Goal: Check status: Check status

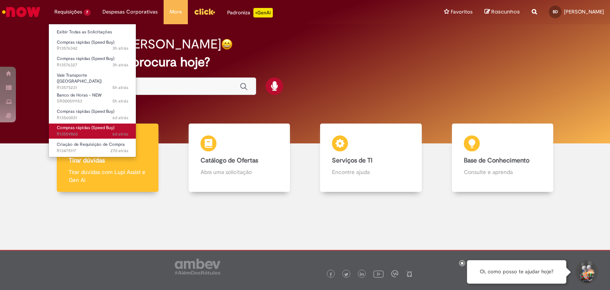
click at [110, 125] on span "Compras rápidas (Speed Buy)" at bounding box center [86, 128] width 58 height 6
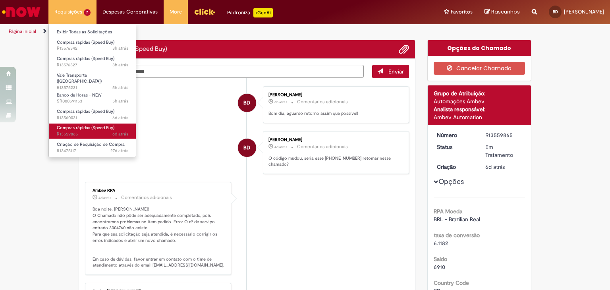
click at [110, 125] on span "Compras rápidas (Speed Buy)" at bounding box center [86, 128] width 58 height 6
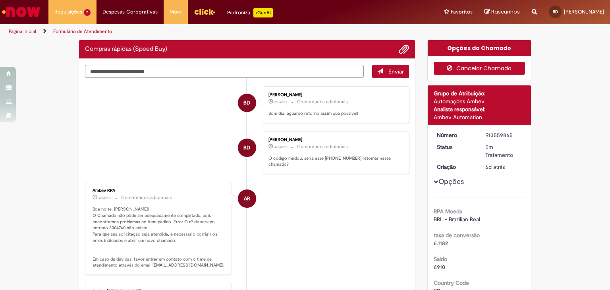
click at [480, 71] on button "Cancelar Chamado" at bounding box center [480, 68] width 92 height 13
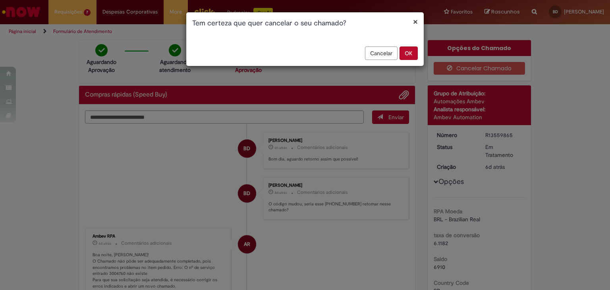
click at [407, 57] on button "OK" at bounding box center [409, 53] width 18 height 14
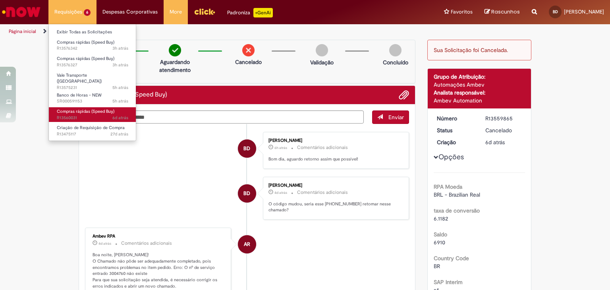
click at [99, 108] on span "Compras rápidas (Speed Buy)" at bounding box center [86, 111] width 58 height 6
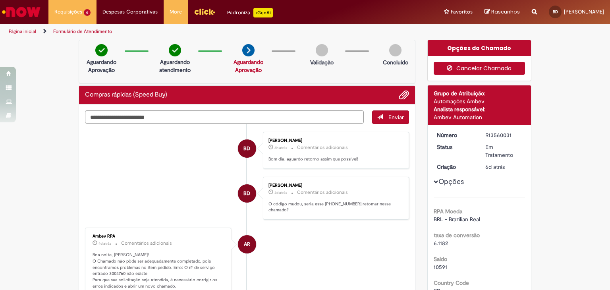
click at [456, 64] on button "Cancelar Chamado" at bounding box center [480, 68] width 92 height 13
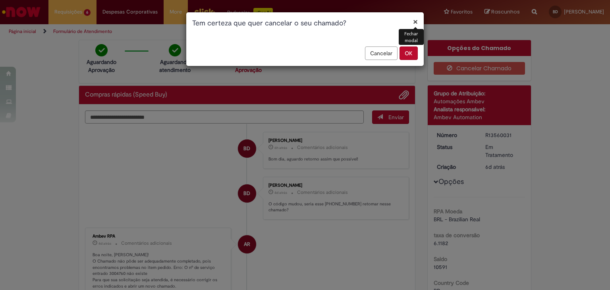
click at [409, 54] on button "OK" at bounding box center [409, 53] width 18 height 14
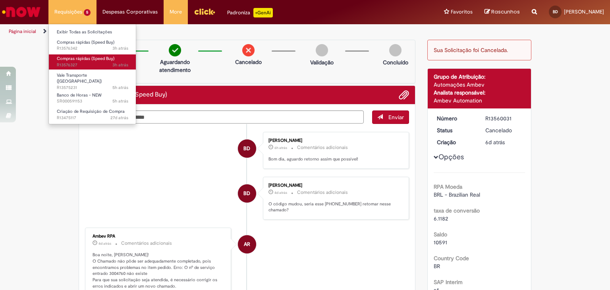
click at [102, 59] on span "Compras rápidas (Speed Buy)" at bounding box center [86, 59] width 58 height 6
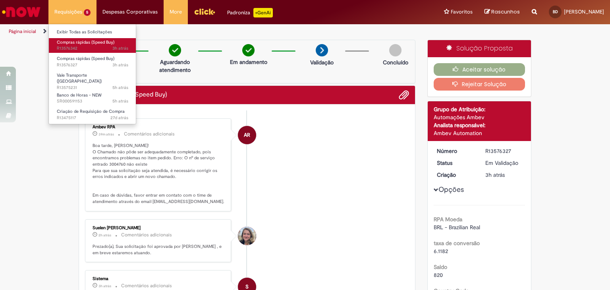
click at [100, 44] on span "Compras rápidas (Speed Buy)" at bounding box center [86, 42] width 58 height 6
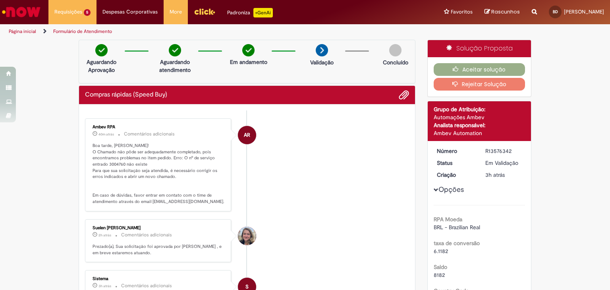
click at [0, 0] on button "Opções" at bounding box center [0, 0] width 0 height 0
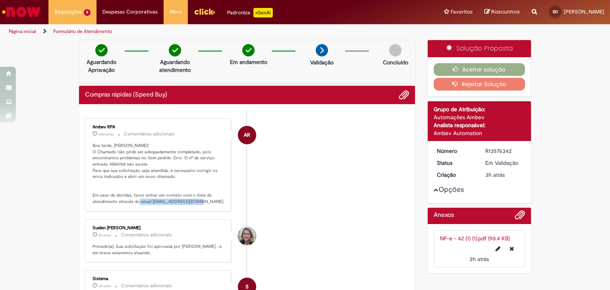
drag, startPoint x: 147, startPoint y: 201, endPoint x: 210, endPoint y: 201, distance: 63.1
click at [210, 201] on p "Boa tarde, [PERSON_NAME]! O Chamado não pôde ser adequadamente completado, pois…" at bounding box center [159, 174] width 132 height 62
copy p "[EMAIL_ADDRESS][DOMAIN_NAME]"
click at [328, 224] on li "Suelen [PERSON_NAME] 2h atrás 2 horas atrás Comentários adicionais Prezado(a), …" at bounding box center [247, 240] width 324 height 43
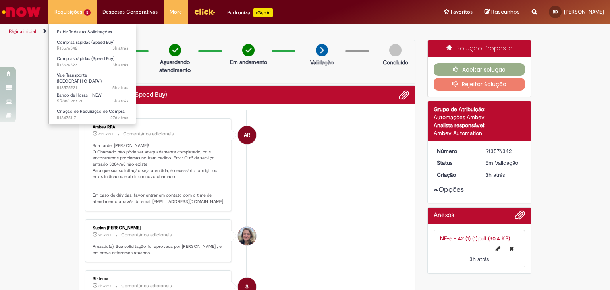
click at [66, 3] on li "Requisições 5 Exibir Todas as Solicitações Compras rápidas (Speed Buy) 3h atrás…" at bounding box center [72, 12] width 48 height 24
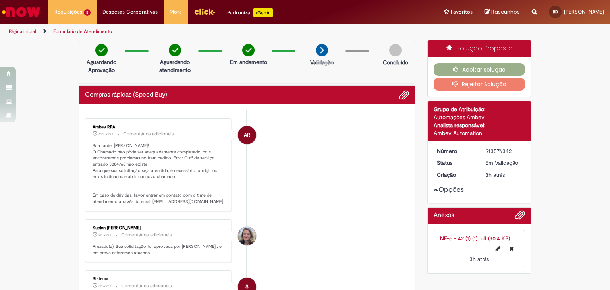
click at [28, 29] on link "Página inicial" at bounding box center [22, 31] width 27 height 6
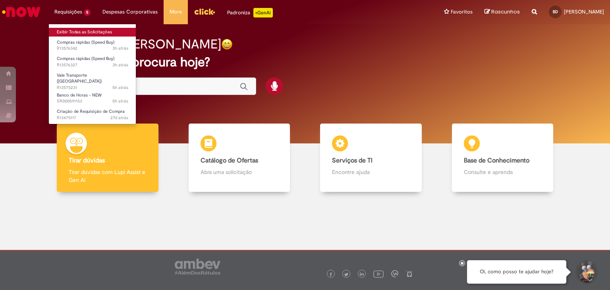
click at [90, 31] on link "Exibir Todas as Solicitações" at bounding box center [92, 32] width 87 height 9
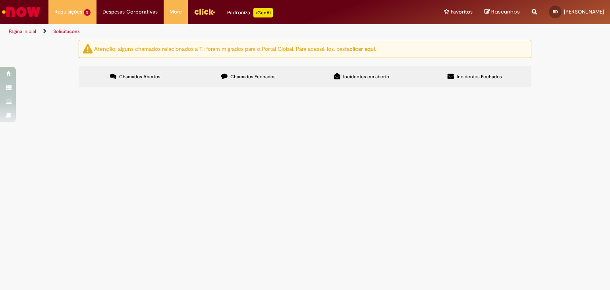
click at [459, 75] on span "Incidentes Fechados" at bounding box center [479, 76] width 45 height 6
click at [270, 77] on span "Chamados Fechados" at bounding box center [252, 76] width 45 height 6
click at [0, 0] on span "Compras rápidas (Speed Buy)" at bounding box center [0, 0] width 0 height 0
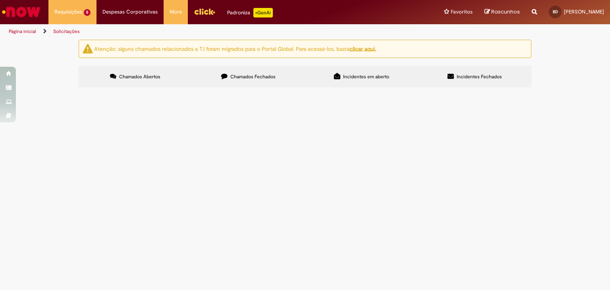
click at [0, 0] on span "Compras rápidas (Speed Buy)" at bounding box center [0, 0] width 0 height 0
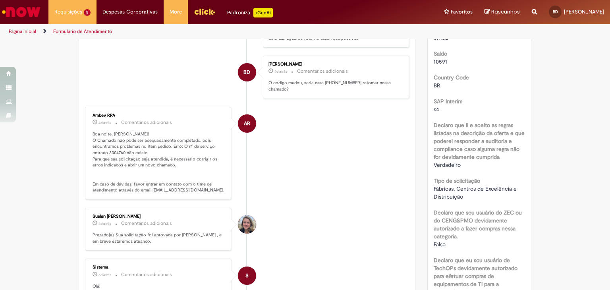
scroll to position [153, 0]
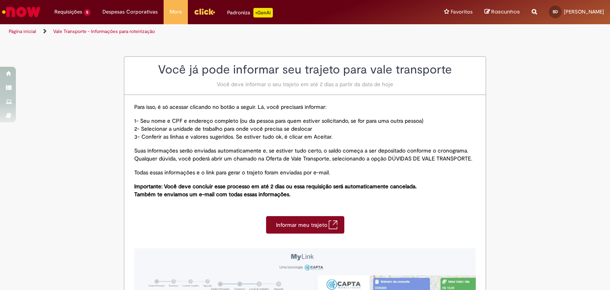
click at [26, 12] on img "Ir para a Homepage" at bounding box center [21, 12] width 41 height 16
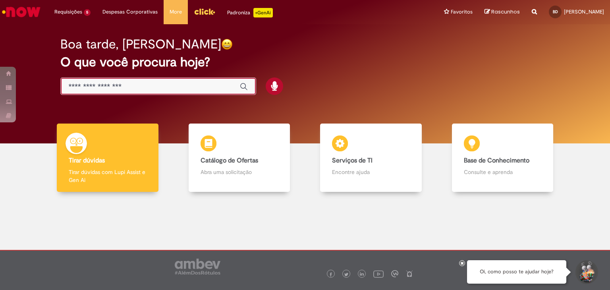
click at [181, 86] on input "Basta digitar aqui" at bounding box center [150, 86] width 163 height 9
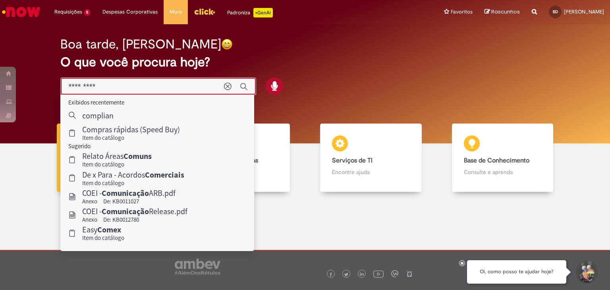
type input "**********"
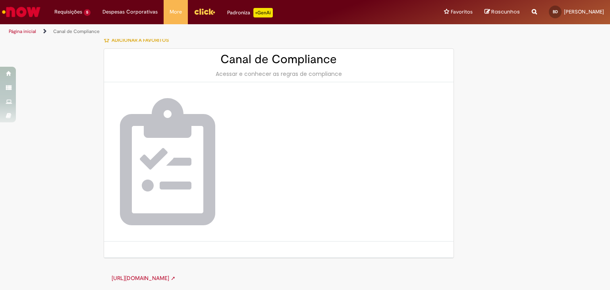
scroll to position [8, 0]
click at [176, 276] on link "https://canalcomplianceambev.aliant.com.br ➚" at bounding box center [144, 277] width 64 height 7
click at [33, 31] on link "Página inicial" at bounding box center [22, 31] width 27 height 6
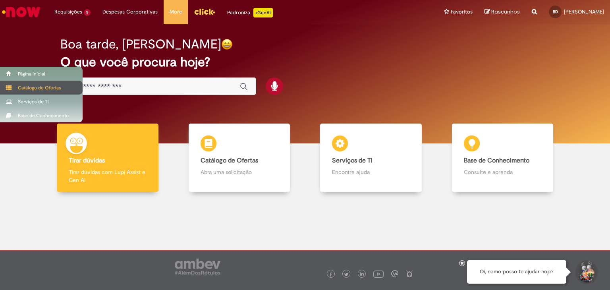
click at [16, 86] on div "Catálogo de Ofertas" at bounding box center [41, 88] width 83 height 14
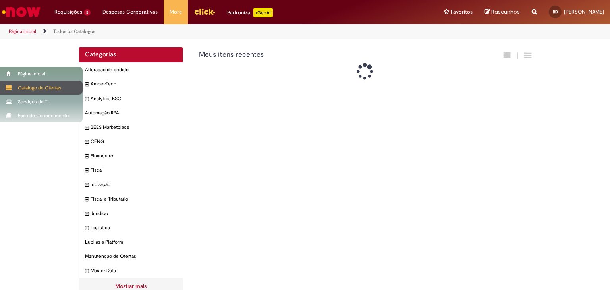
click at [16, 86] on div "Catálogo de Ofertas" at bounding box center [41, 88] width 83 height 14
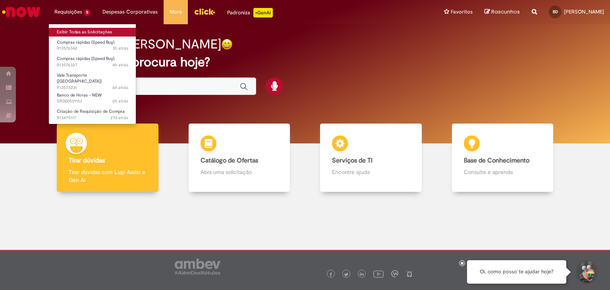
click at [94, 35] on link "Exibir Todas as Solicitações" at bounding box center [92, 32] width 87 height 9
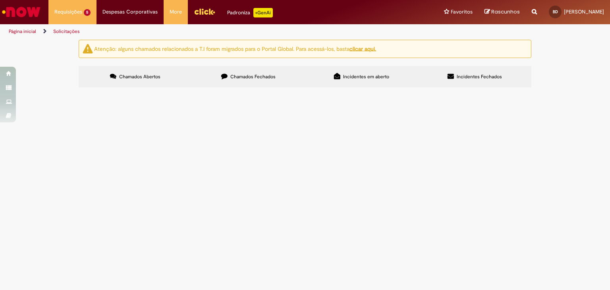
click at [0, 0] on input "Pesquisar" at bounding box center [0, 0] width 0 height 0
type input "**********"
click at [0, 0] on button "Pesquisar" at bounding box center [0, 0] width 0 height 0
click at [236, 67] on label "Chamados Fechados" at bounding box center [248, 76] width 113 height 21
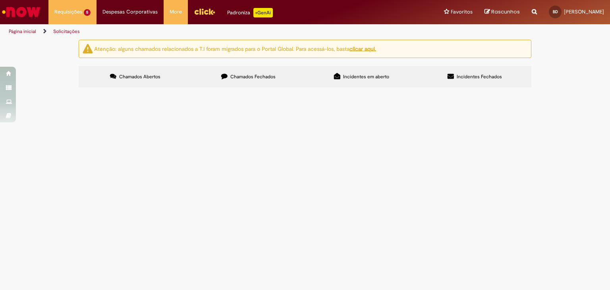
click at [0, 0] on link "2" at bounding box center [0, 0] width 0 height 0
click at [0, 0] on link "1" at bounding box center [0, 0] width 0 height 0
